Goal: Find specific page/section: Find specific page/section

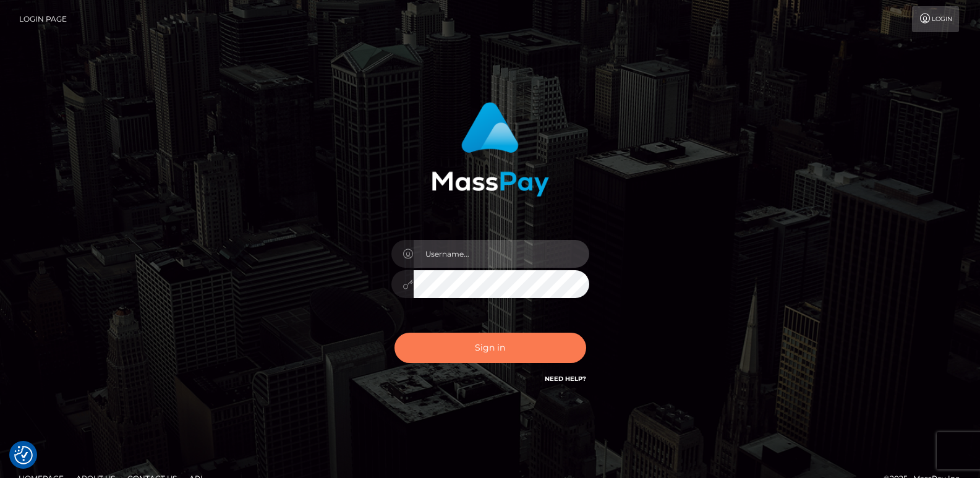
type input "ts2.es"
click at [473, 352] on button "Sign in" at bounding box center [490, 348] width 192 height 30
type input "ts2.es"
click at [462, 341] on button "Sign in" at bounding box center [490, 348] width 192 height 30
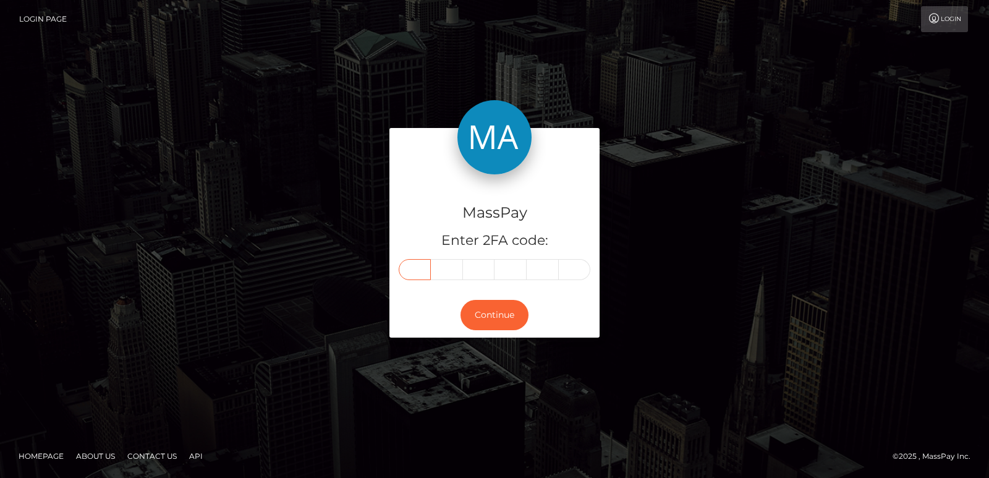
click at [423, 275] on input "text" at bounding box center [415, 269] width 32 height 21
paste input "5"
type input "5"
type input "0"
type input "2"
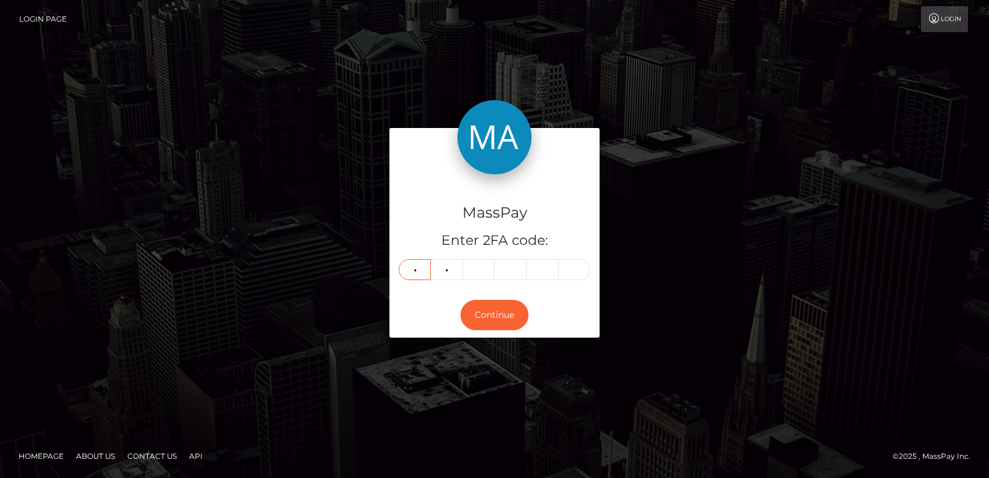
type input "5"
type input "1"
type input "4"
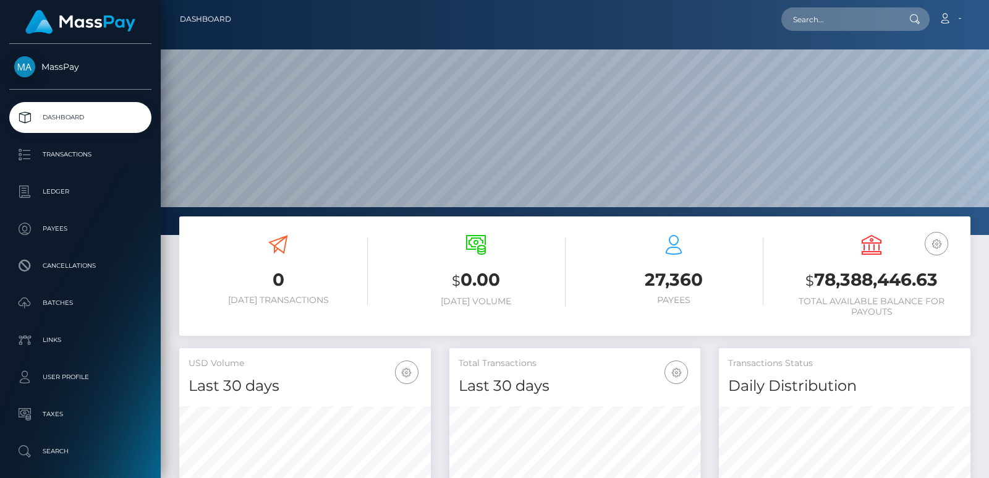
scroll to position [219, 251]
click at [805, 25] on input "text" at bounding box center [840, 18] width 116 height 23
paste input "vsoles10@gmail.com"
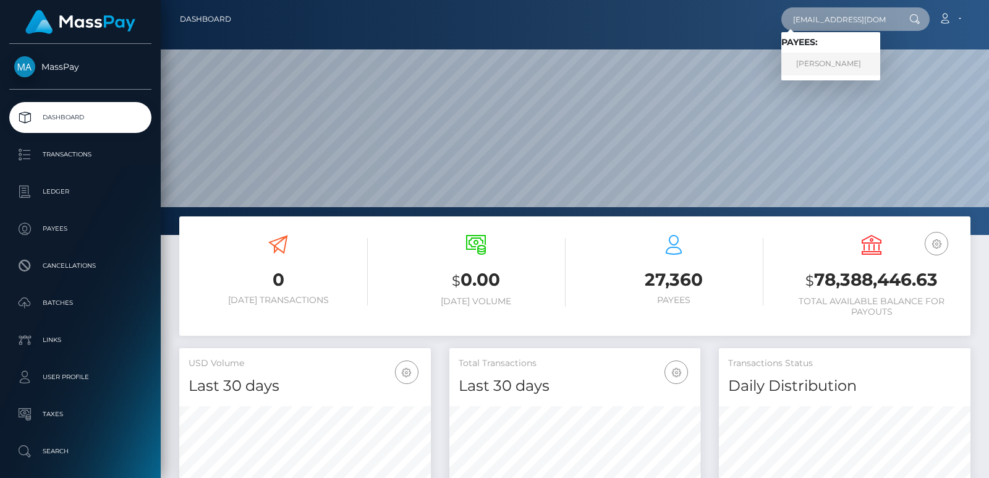
type input "vsoles10@gmail.com"
click at [813, 62] on link "Emma Bird" at bounding box center [831, 64] width 99 height 23
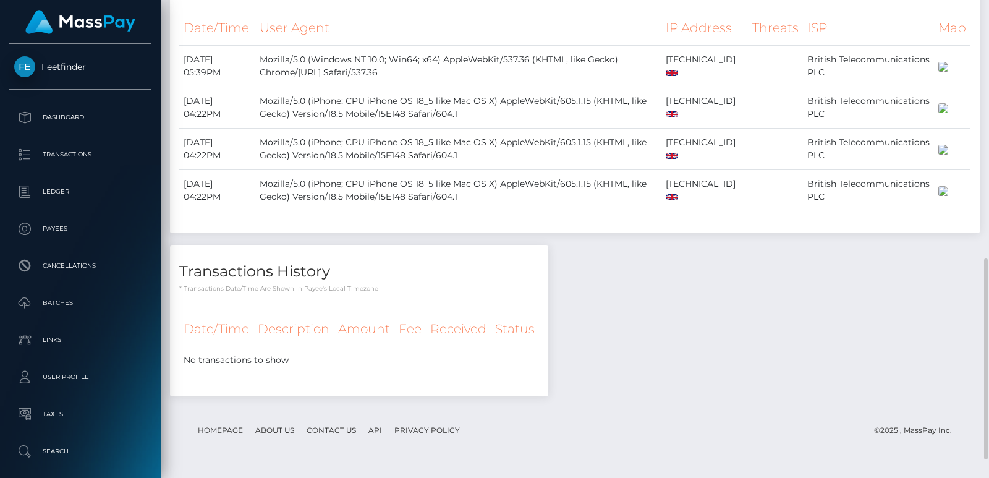
scroll to position [655, 0]
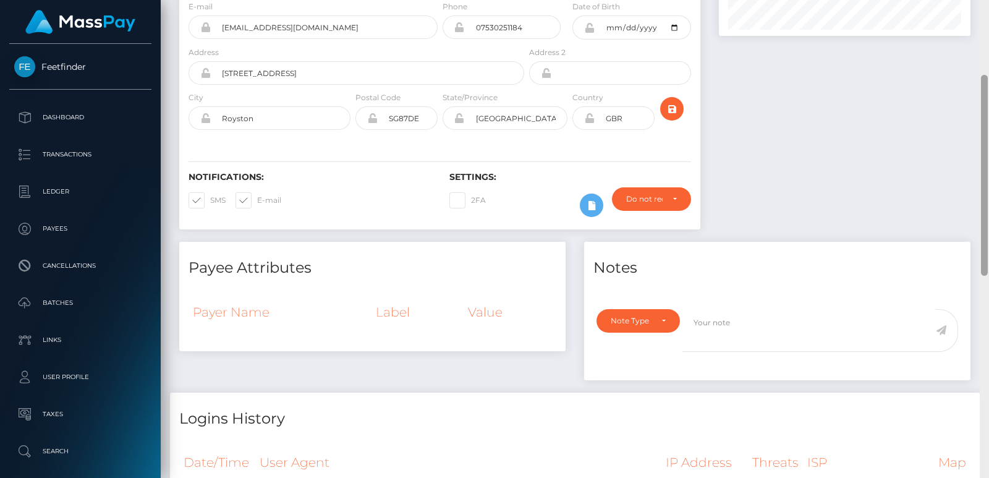
click at [987, 75] on div at bounding box center [984, 239] width 9 height 478
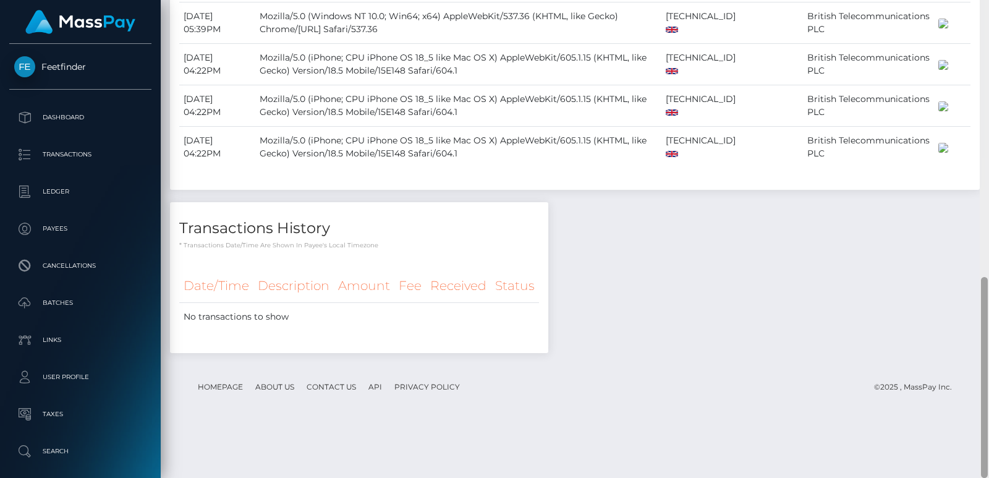
click at [987, 75] on div at bounding box center [984, 239] width 9 height 478
click at [987, 48] on div at bounding box center [984, 239] width 9 height 478
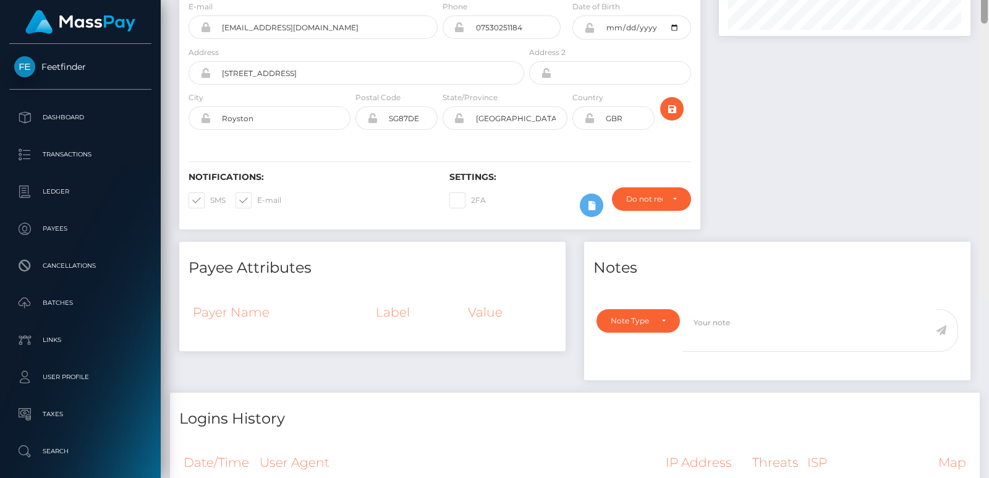
scroll to position [0, 0]
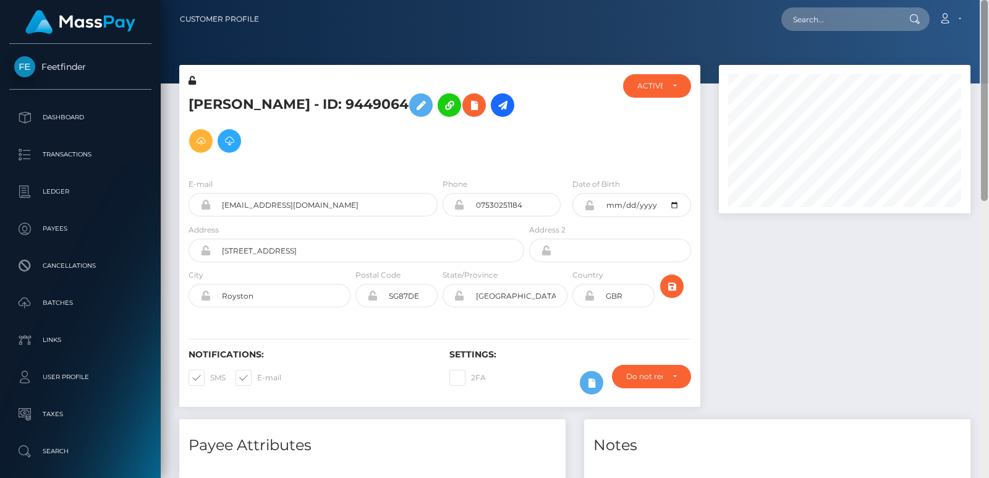
click at [987, 48] on div at bounding box center [984, 239] width 9 height 478
drag, startPoint x: 228, startPoint y: 90, endPoint x: 221, endPoint y: 95, distance: 7.9
click at [221, 95] on h5 "Emma Bird - ID: 9449064" at bounding box center [353, 123] width 329 height 72
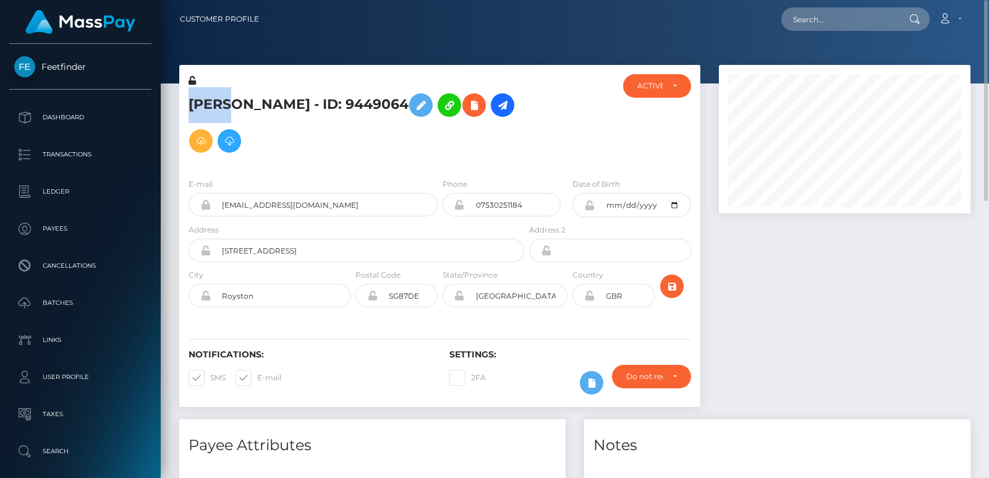
copy h5 "Emma"
